Goal: Transaction & Acquisition: Purchase product/service

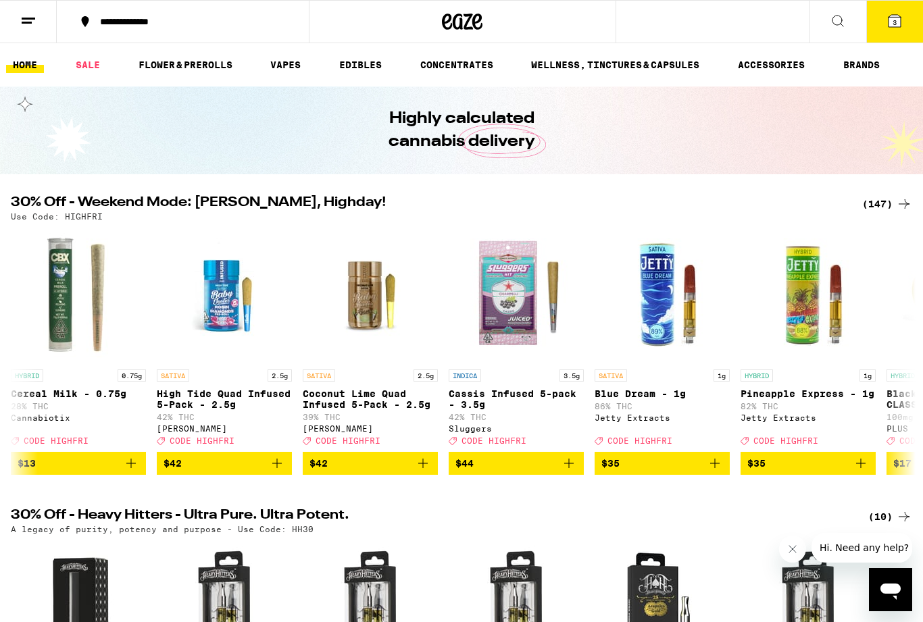
click at [896, 32] on button "3" at bounding box center [894, 22] width 57 height 42
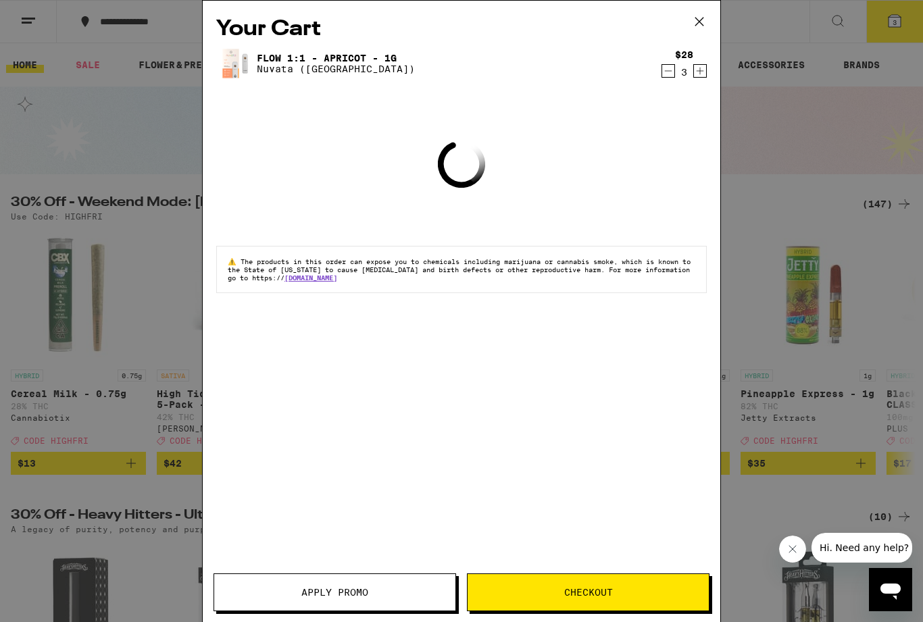
click at [889, 29] on div "Your Cart Flow 1:1 - Apricot - 1g Nuvata ([GEOGRAPHIC_DATA]) $28 3 Loading ⚠️ T…" at bounding box center [461, 311] width 923 height 622
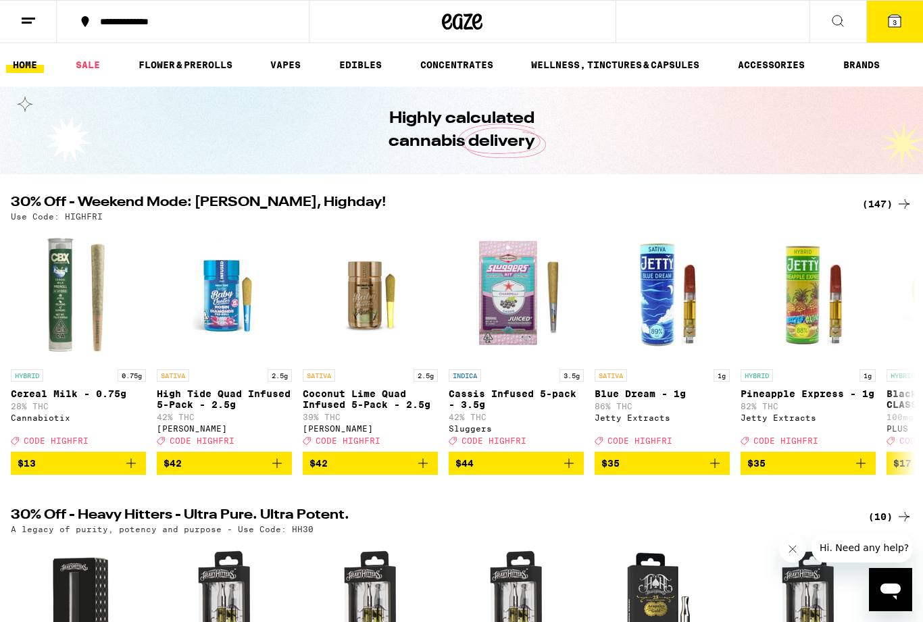
click at [880, 43] on button "3" at bounding box center [894, 22] width 57 height 42
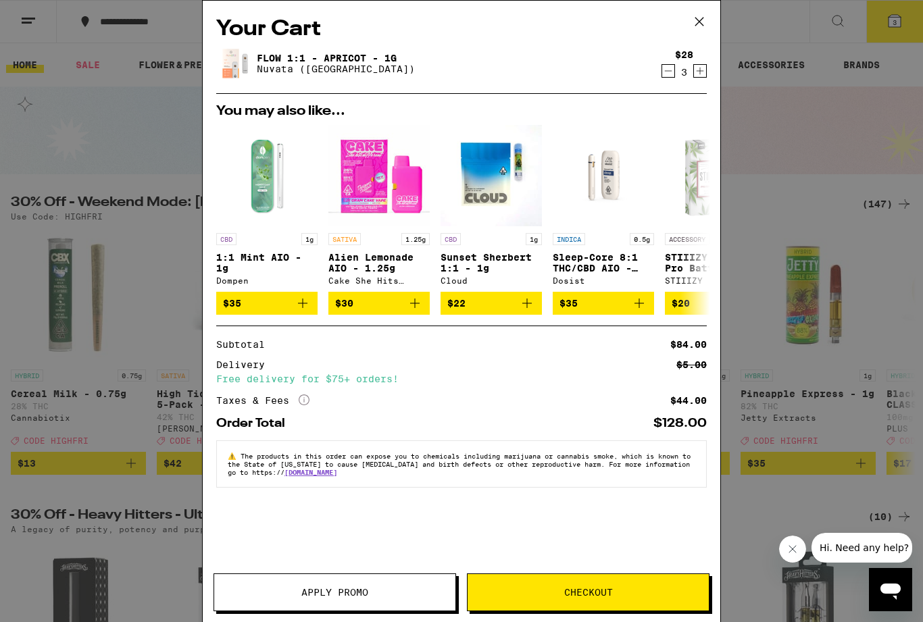
click at [586, 599] on button "Checkout" at bounding box center [588, 593] width 243 height 38
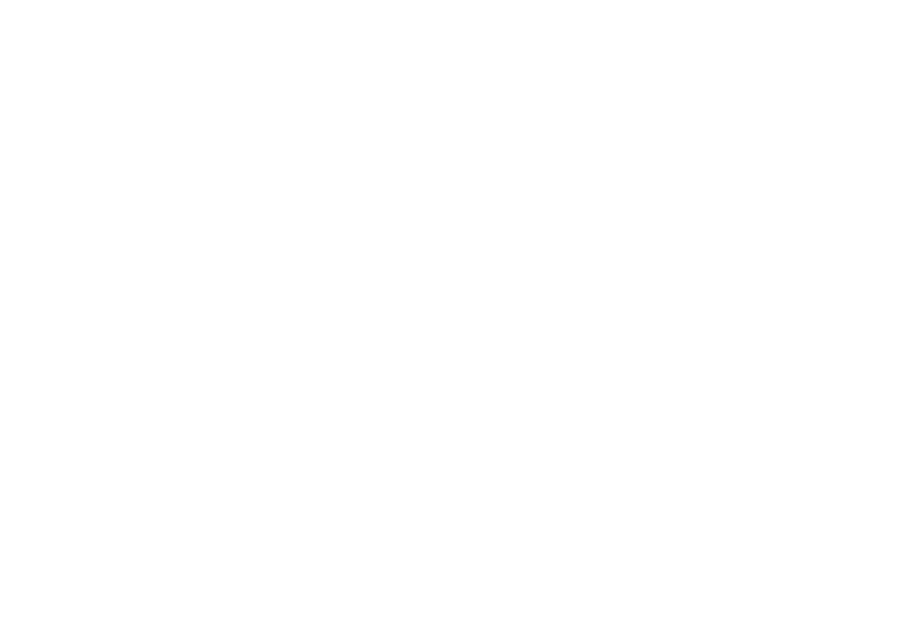
click at [181, 234] on input "Apt/Suite" at bounding box center [138, 250] width 255 height 32
type input "***"
click at [213, 494] on span "Pay with Debit (in person)" at bounding box center [134, 499] width 158 height 11
click at [25, 498] on input "Pay with Debit (in person) Pin required" at bounding box center [18, 505] width 14 height 14
radio input "true"
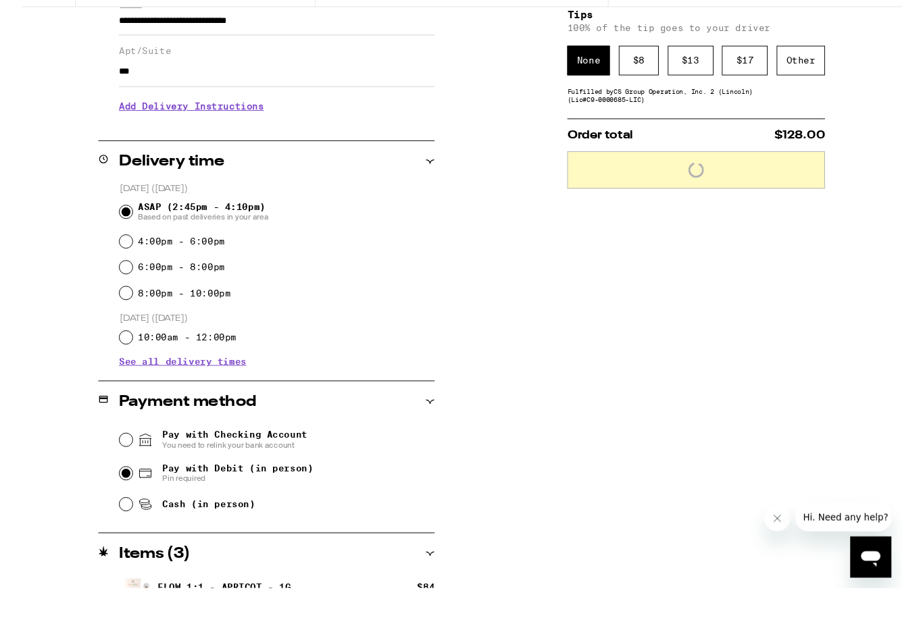
scroll to position [243, 0]
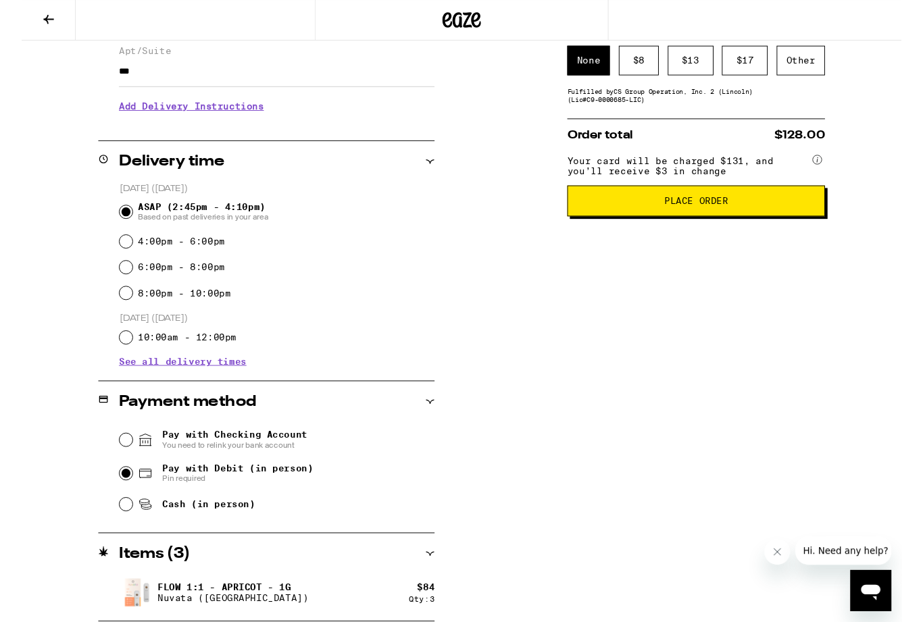
click at [718, 228] on button "Place Order" at bounding box center [707, 211] width 270 height 32
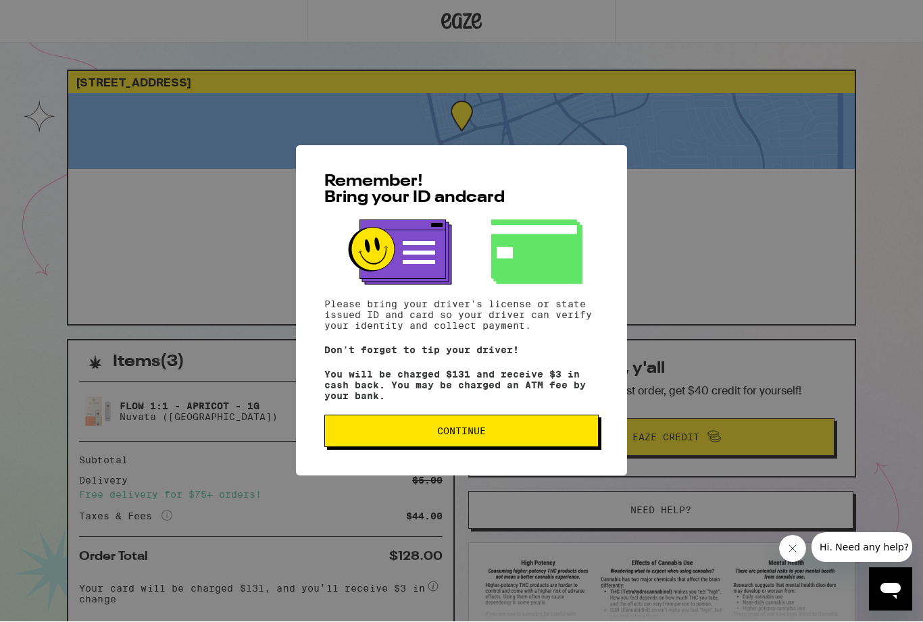
scroll to position [1, 0]
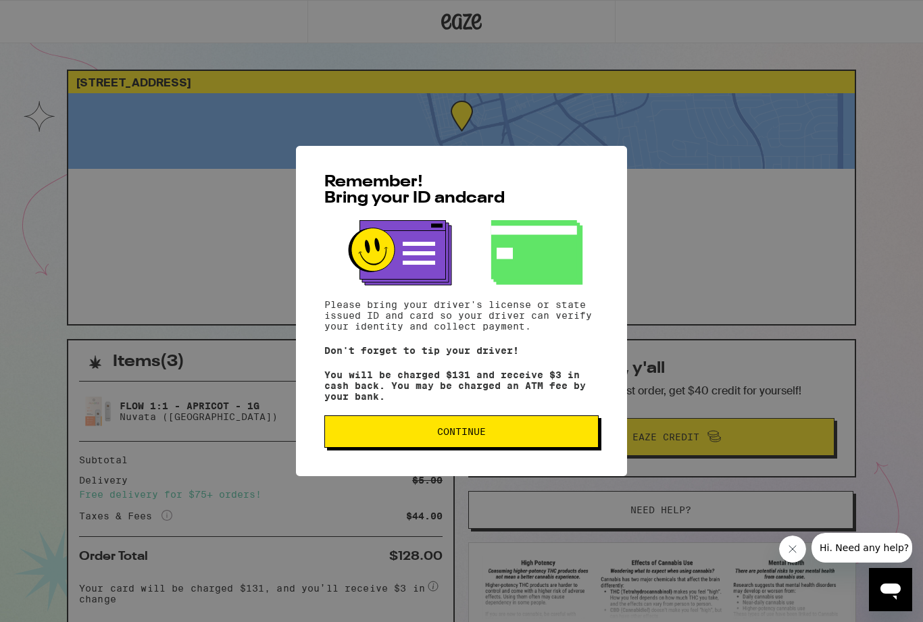
click at [554, 423] on button "Continue" at bounding box center [461, 432] width 274 height 32
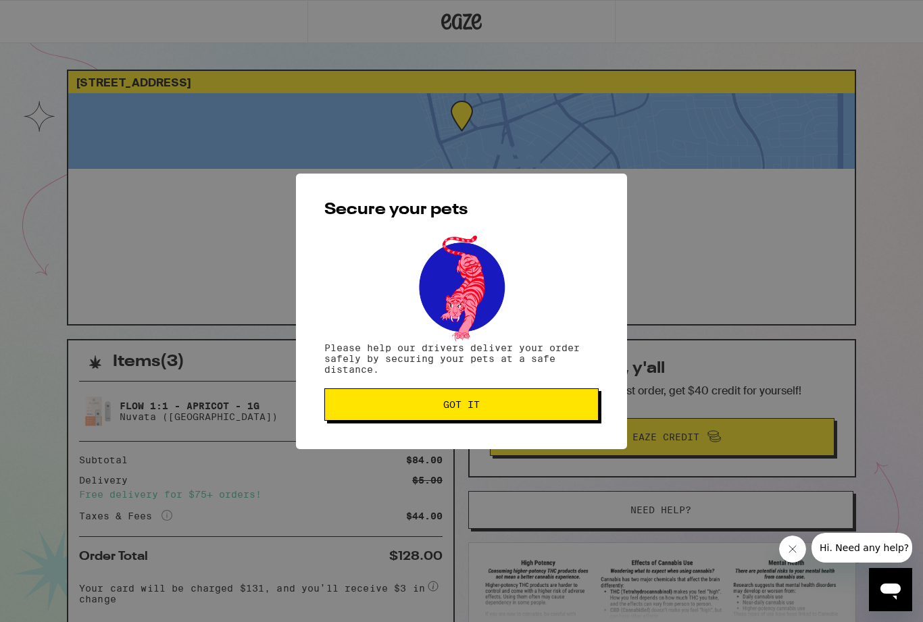
click at [545, 421] on button "Got it" at bounding box center [461, 404] width 274 height 32
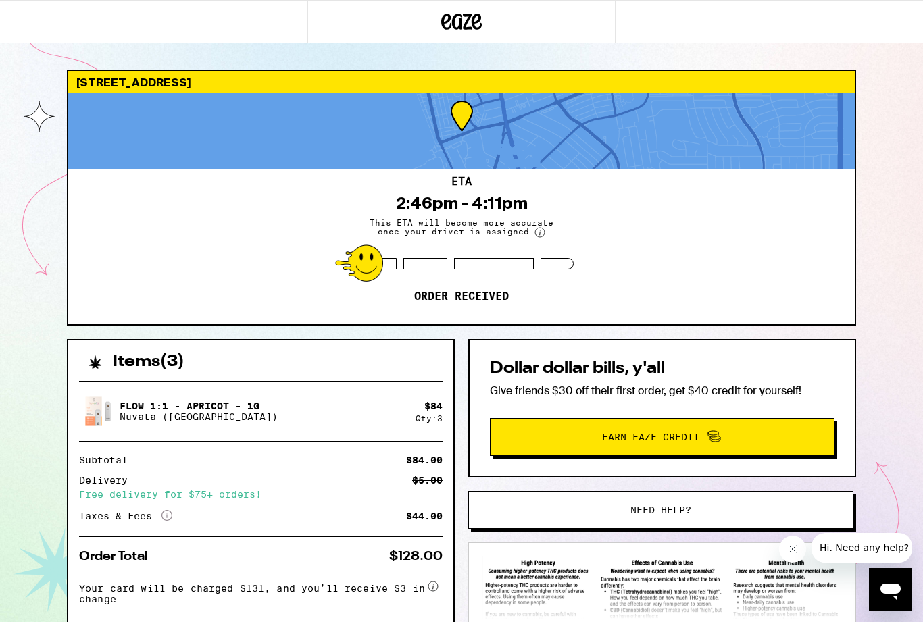
scroll to position [0, 0]
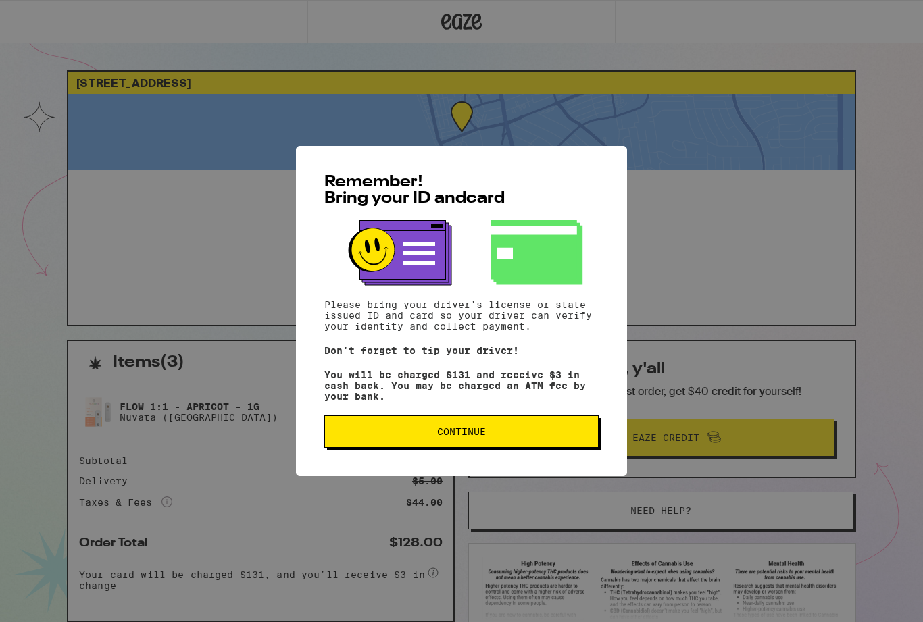
click at [473, 466] on div "Remember! Bring your ID and card Please bring your driver's license or state is…" at bounding box center [461, 311] width 331 height 330
click at [496, 436] on span "Continue" at bounding box center [461, 431] width 251 height 9
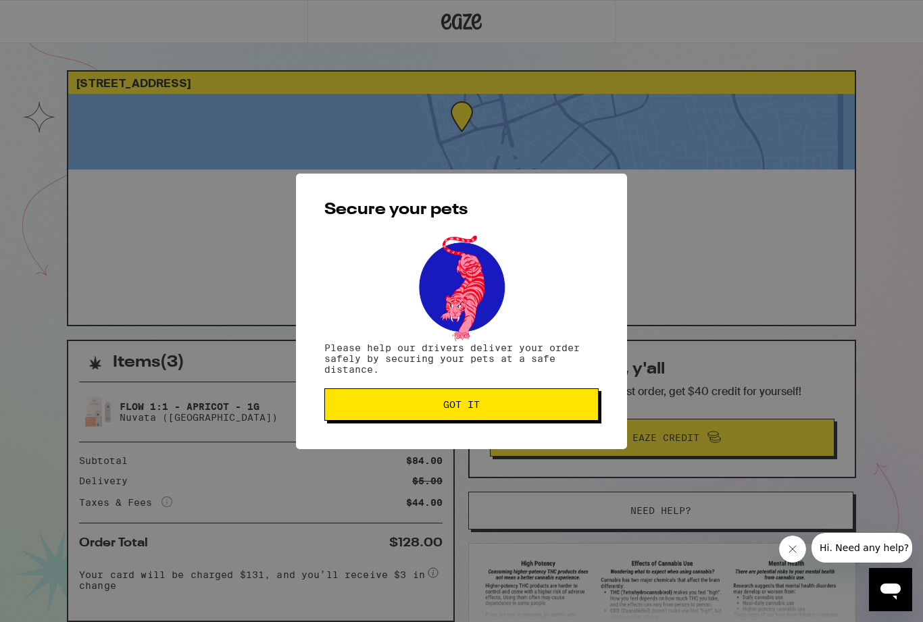
click at [541, 403] on span "Got it" at bounding box center [461, 404] width 251 height 9
